Goal: Task Accomplishment & Management: Manage account settings

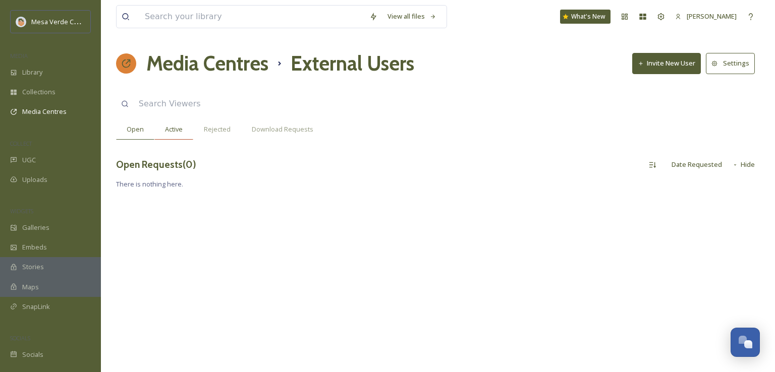
click at [175, 135] on div "Active" at bounding box center [173, 129] width 39 height 21
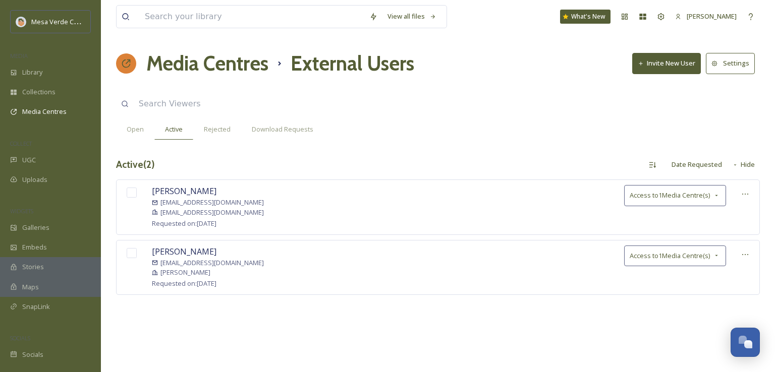
click at [127, 194] on input "checkbox" at bounding box center [132, 193] width 10 height 10
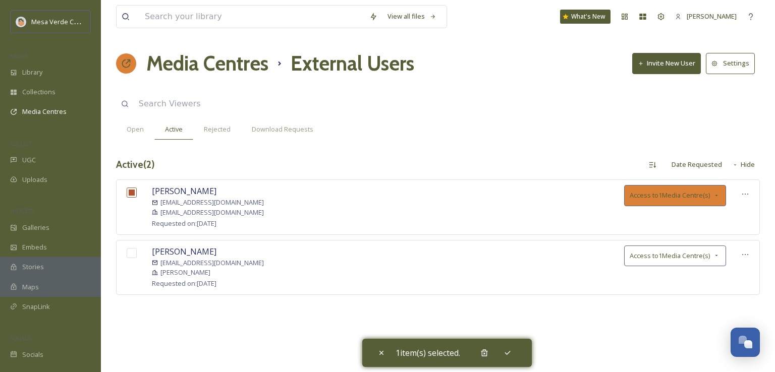
click at [683, 192] on span "Access to 1 Media Centre(s)" at bounding box center [670, 196] width 80 height 10
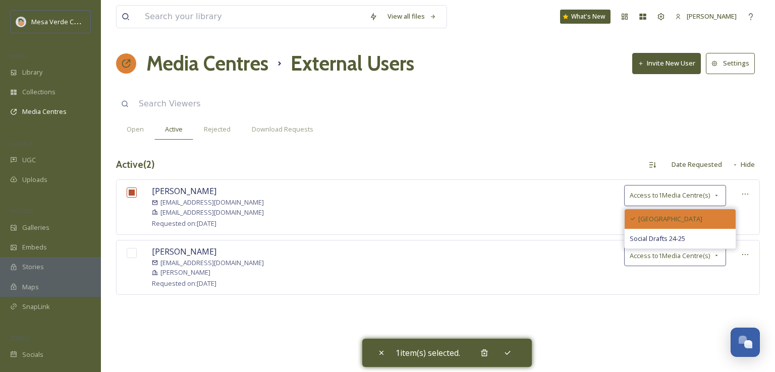
click at [675, 223] on span "[GEOGRAPHIC_DATA]" at bounding box center [670, 219] width 64 height 10
click at [675, 223] on span "[GEOGRAPHIC_DATA]" at bounding box center [662, 219] width 64 height 10
click at [663, 219] on span "[GEOGRAPHIC_DATA]" at bounding box center [662, 219] width 64 height 10
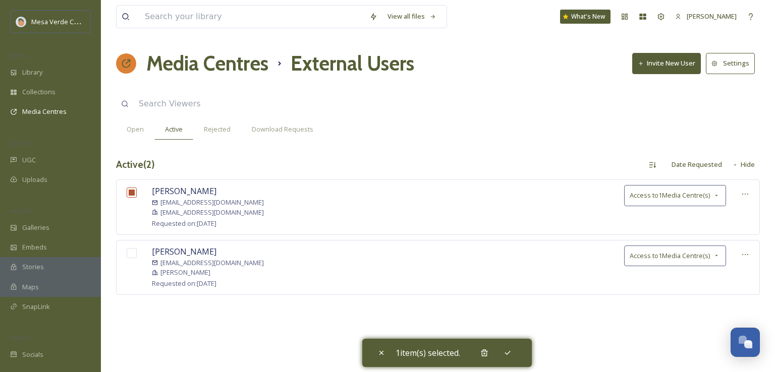
click at [680, 326] on div "View all files What's New [PERSON_NAME] Media Centres External Users Invite New…" at bounding box center [438, 186] width 674 height 372
click at [684, 191] on span "Access to 1 Media Centre(s)" at bounding box center [670, 196] width 80 height 10
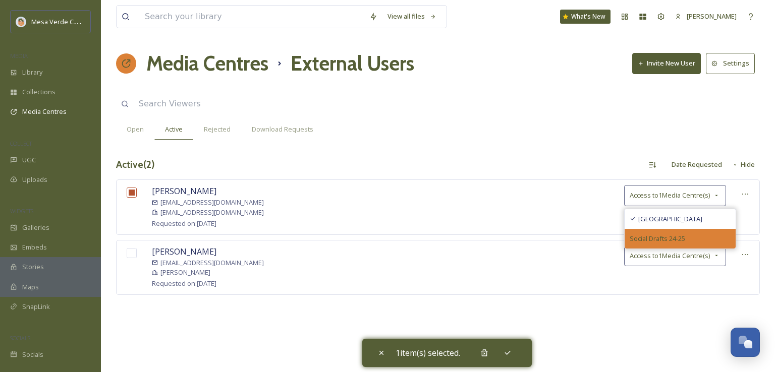
click at [665, 237] on span "Social Drafts 24-25" at bounding box center [658, 239] width 56 height 10
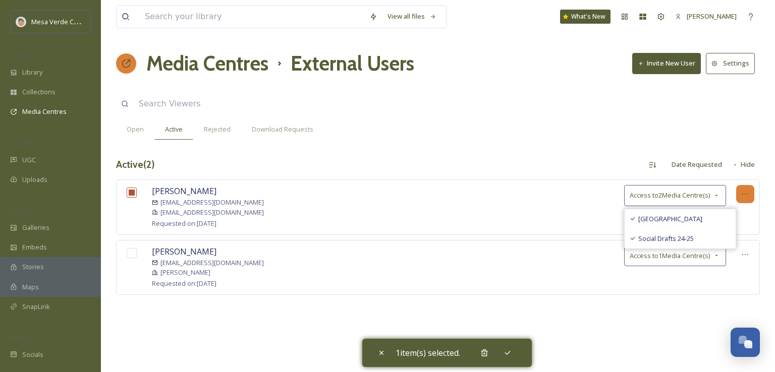
click at [747, 192] on icon at bounding box center [745, 194] width 8 height 8
click at [549, 209] on div "[PERSON_NAME] [EMAIL_ADDRESS][DOMAIN_NAME] [EMAIL_ADDRESS][DOMAIN_NAME] Request…" at bounding box center [438, 207] width 644 height 55
click at [542, 313] on div "[PERSON_NAME] [EMAIL_ADDRESS][DOMAIN_NAME] [EMAIL_ADDRESS][DOMAIN_NAME] Request…" at bounding box center [438, 253] width 644 height 146
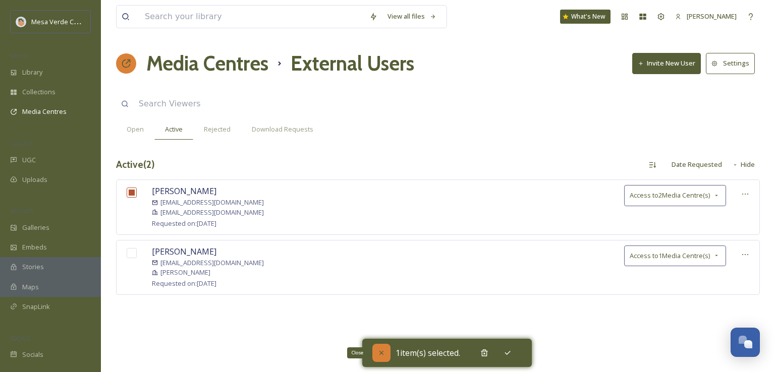
click at [381, 351] on icon at bounding box center [381, 353] width 8 height 8
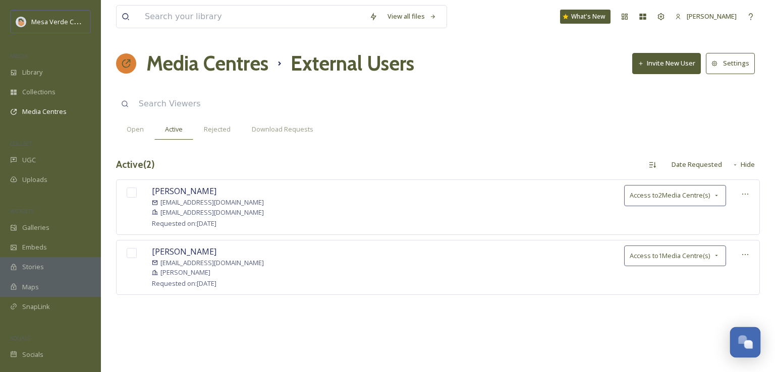
click at [746, 350] on div "Open Chat" at bounding box center [746, 341] width 30 height 17
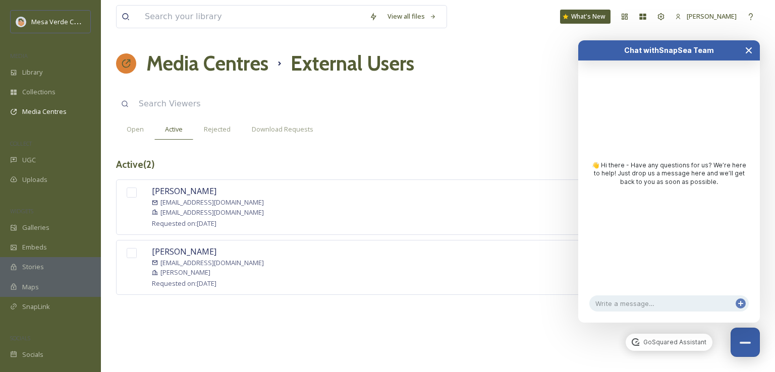
click at [747, 52] on icon "Close Chat" at bounding box center [748, 50] width 5 height 5
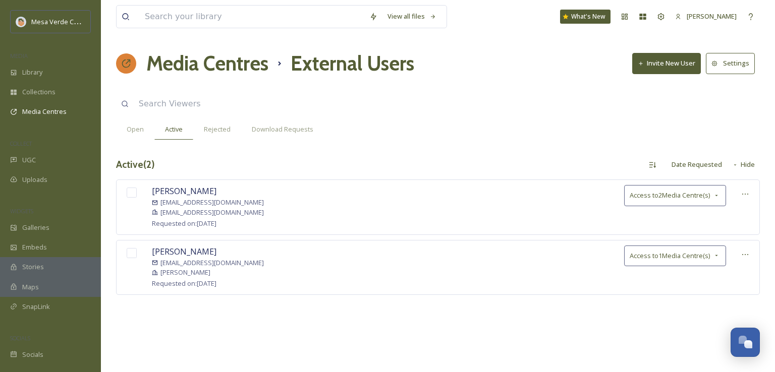
click at [131, 192] on input "checkbox" at bounding box center [132, 193] width 10 height 10
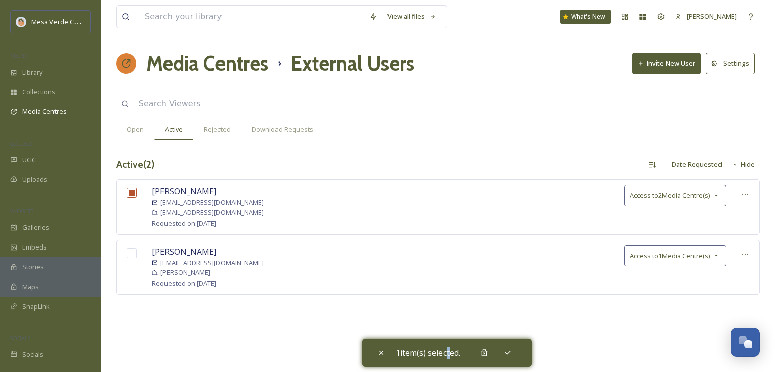
drag, startPoint x: 446, startPoint y: 353, endPoint x: 450, endPoint y: 350, distance: 5.5
click at [450, 350] on span "1 item(s) selected." at bounding box center [428, 353] width 65 height 12
click at [510, 353] on icon at bounding box center [508, 353] width 8 height 8
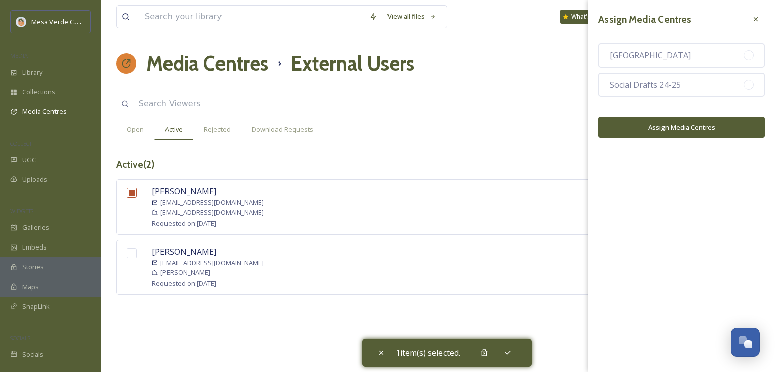
click at [712, 128] on button "Assign Media Centres" at bounding box center [682, 127] width 167 height 21
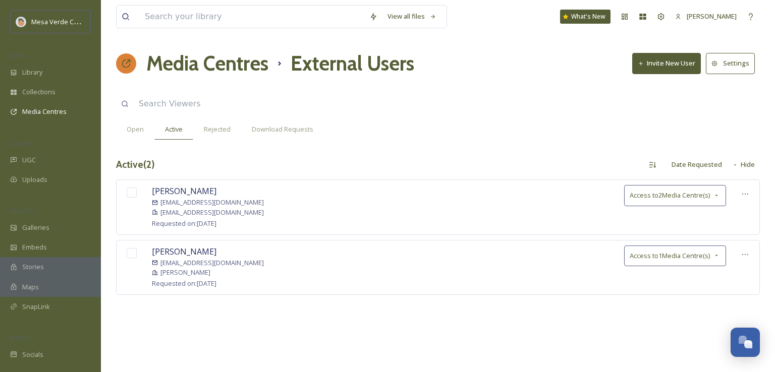
click at [135, 193] on input "checkbox" at bounding box center [132, 193] width 10 height 10
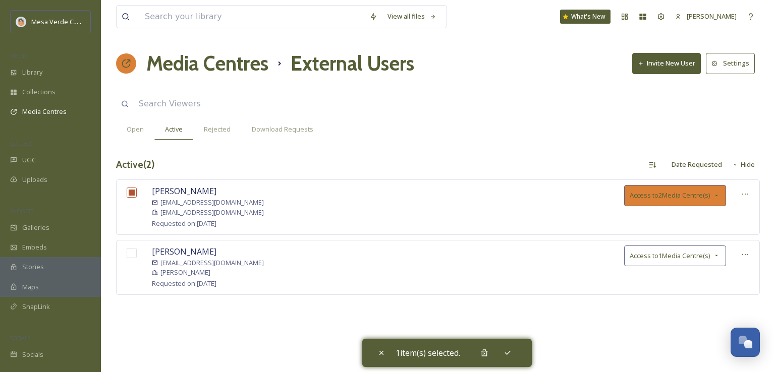
click at [666, 188] on div "Access to 2 Media Centre(s)" at bounding box center [675, 195] width 102 height 21
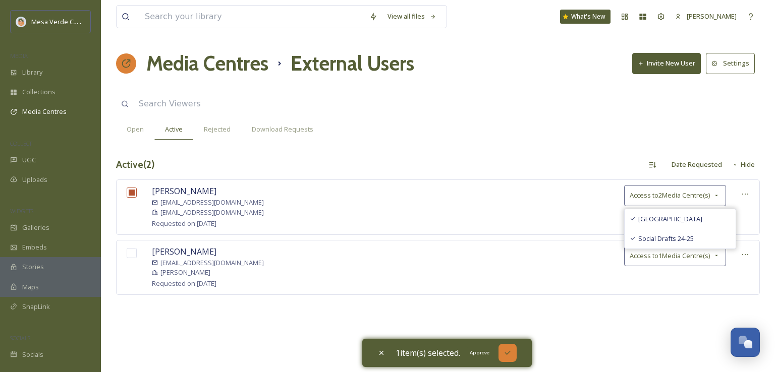
click at [511, 350] on icon at bounding box center [508, 353] width 8 height 8
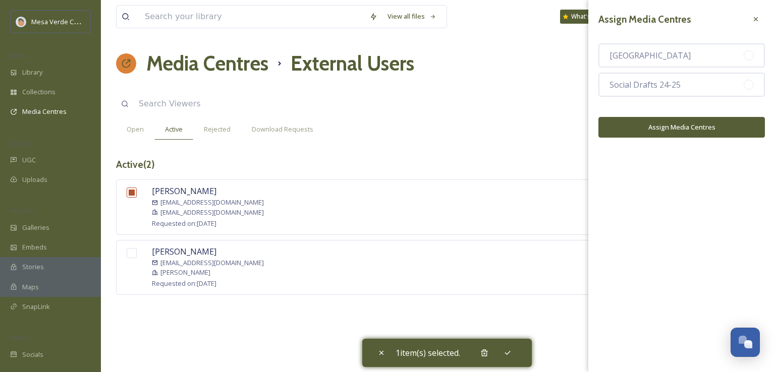
click at [659, 124] on button "Assign Media Centres" at bounding box center [682, 127] width 167 height 21
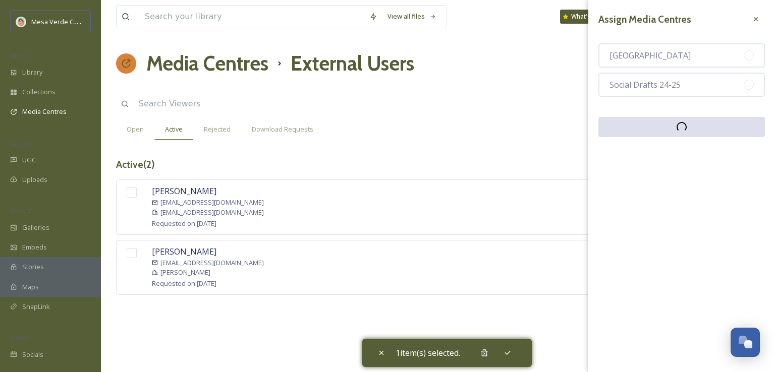
checkbox input "false"
